Goal: Task Accomplishment & Management: Use online tool/utility

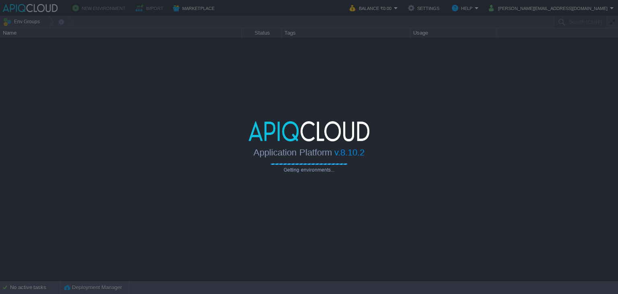
type input "Search (Ctrl+F)"
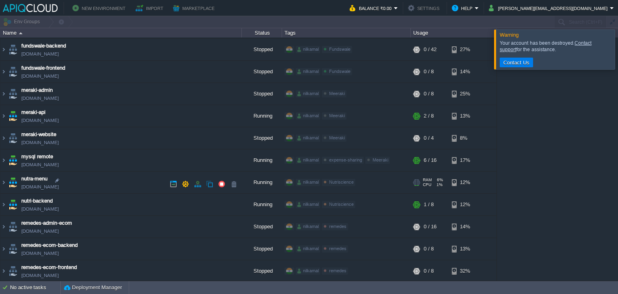
scroll to position [201, 0]
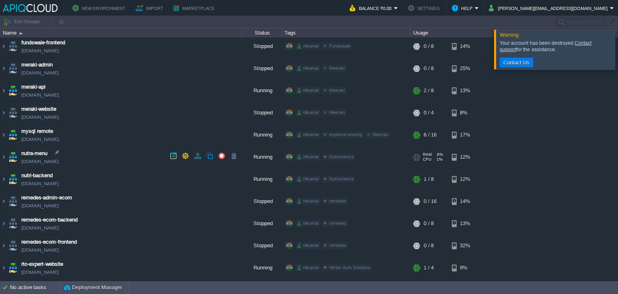
click at [117, 162] on td "nutra-menu [DOMAIN_NAME]" at bounding box center [120, 157] width 241 height 22
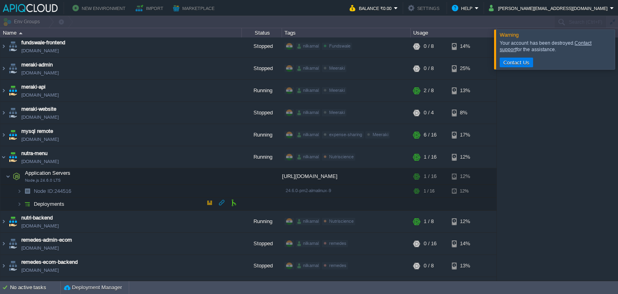
click at [45, 200] on span "Deployments" at bounding box center [49, 203] width 33 height 7
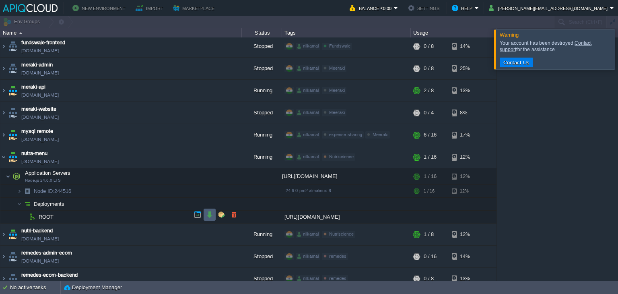
click at [210, 210] on td at bounding box center [210, 214] width 12 height 12
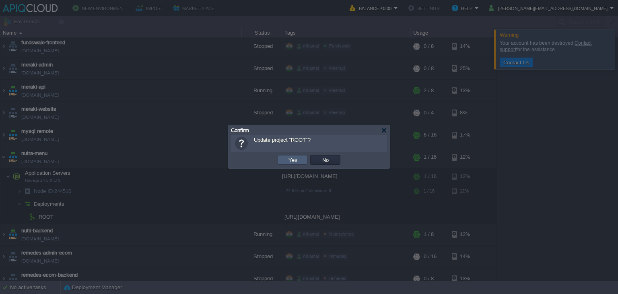
click at [296, 161] on button "Yes" at bounding box center [293, 159] width 14 height 7
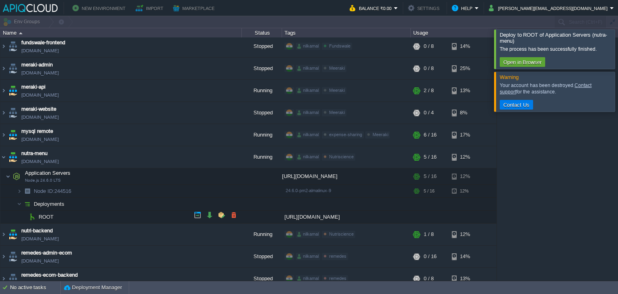
click at [39, 216] on span "ROOT" at bounding box center [46, 216] width 17 height 7
click at [206, 215] on button "button" at bounding box center [209, 214] width 7 height 7
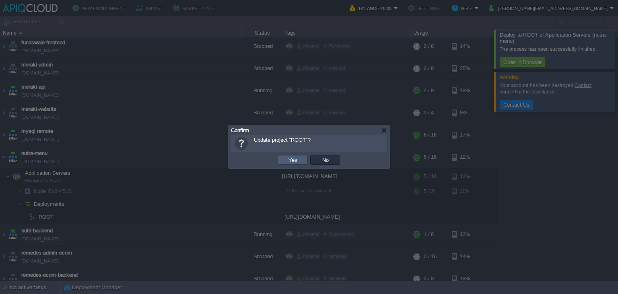
click at [301, 157] on td "Yes" at bounding box center [293, 160] width 30 height 10
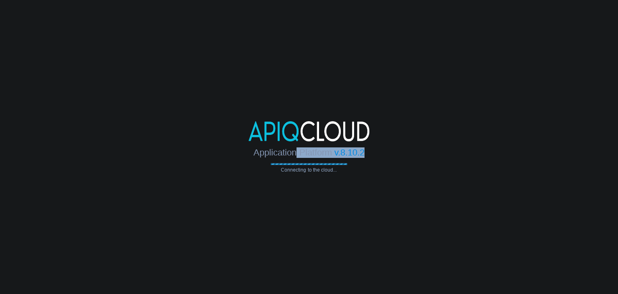
drag, startPoint x: 295, startPoint y: 150, endPoint x: 379, endPoint y: 146, distance: 84.6
click at [379, 146] on div "Application Platform v.8.10.2" at bounding box center [309, 149] width 618 height 16
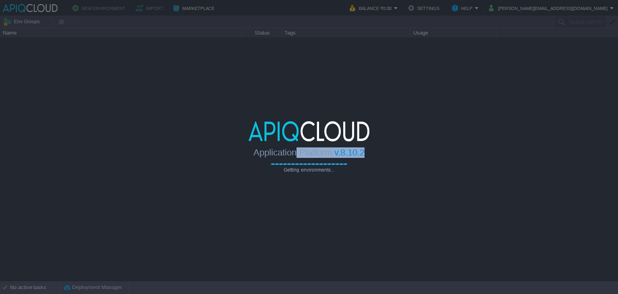
type input "Search (Ctrl+F)"
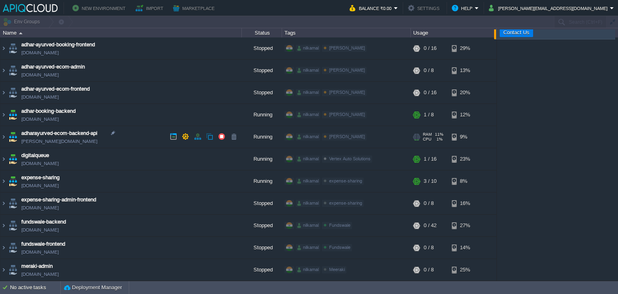
click at [381, 146] on div "nilkamal Adhar Ayurved Edit" at bounding box center [346, 137] width 126 height 23
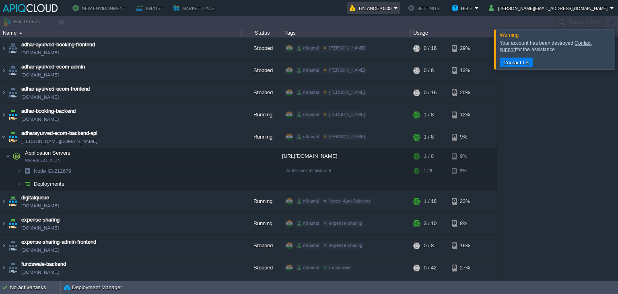
click at [398, 11] on em "Balance ₹0.00" at bounding box center [374, 8] width 48 height 10
click at [533, 161] on div "adhar-ayurved-booking-frontend adhar-ayurved-booking.in1.apiqcloud.com Stopped …" at bounding box center [309, 158] width 618 height 243
click at [4, 132] on img at bounding box center [3, 137] width 6 height 22
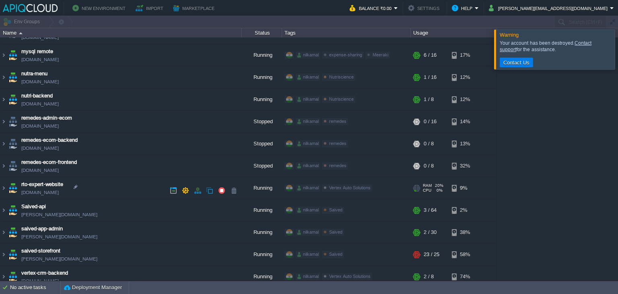
scroll to position [272, 0]
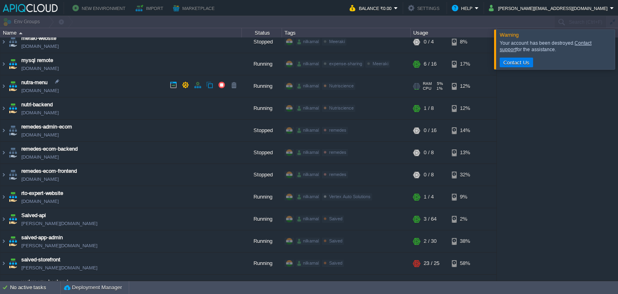
click at [115, 77] on td "nutra-menu [DOMAIN_NAME]" at bounding box center [120, 86] width 241 height 22
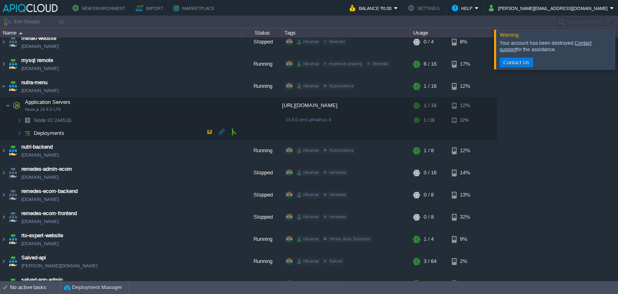
click at [45, 130] on span "Deployments" at bounding box center [49, 133] width 33 height 7
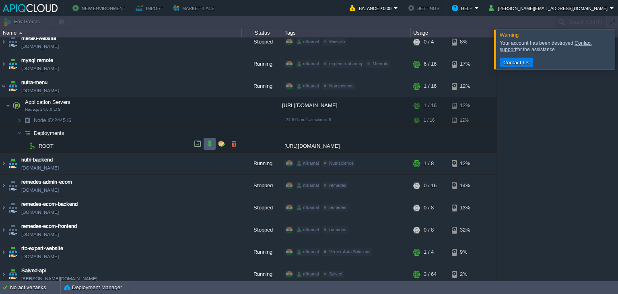
click at [208, 145] on button "button" at bounding box center [209, 143] width 7 height 7
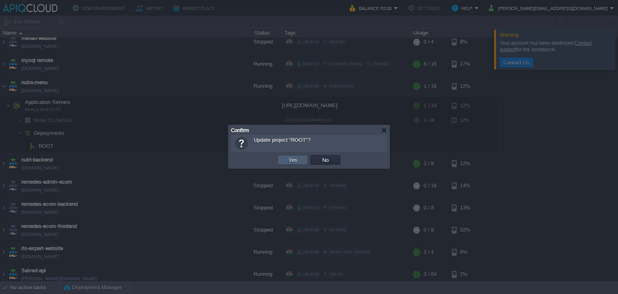
click at [291, 159] on button "Yes" at bounding box center [293, 159] width 14 height 7
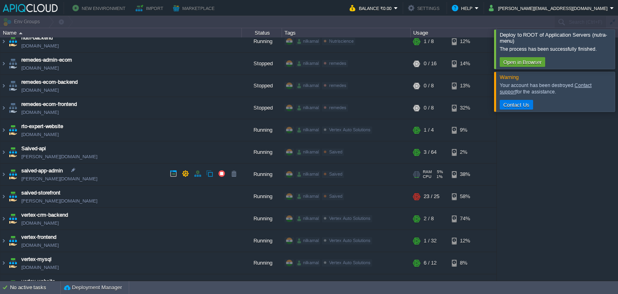
scroll to position [407, 0]
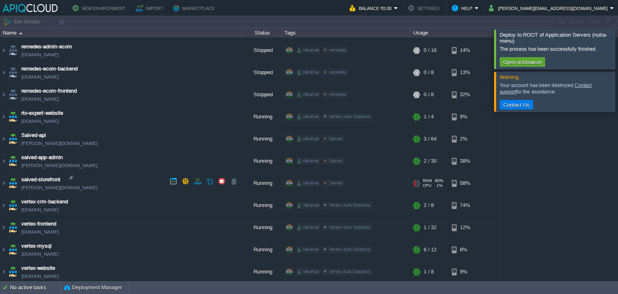
click at [24, 185] on link "[PERSON_NAME][DOMAIN_NAME]" at bounding box center [59, 187] width 76 height 8
